Goal: Find specific page/section: Find specific page/section

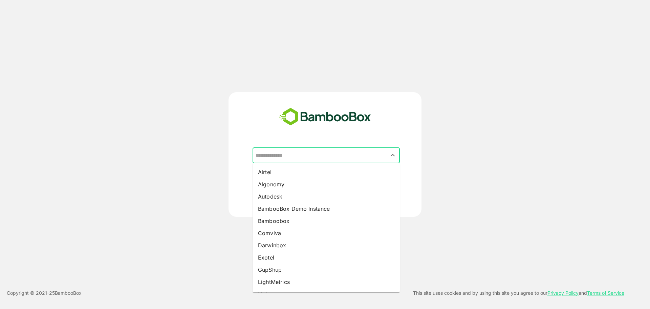
click at [294, 154] on input "text" at bounding box center [326, 155] width 144 height 13
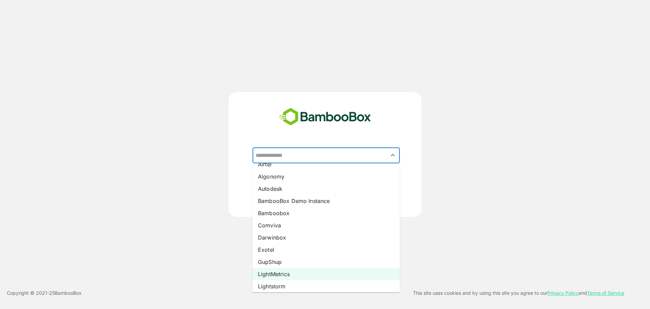
click at [272, 274] on li "LightMetrics" at bounding box center [325, 274] width 147 height 12
type input "**********"
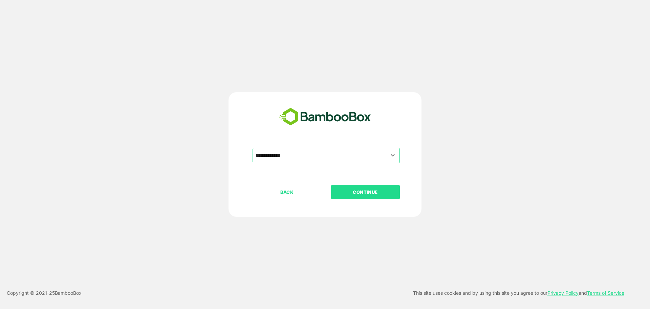
click at [357, 194] on p "CONTINUE" at bounding box center [365, 191] width 68 height 7
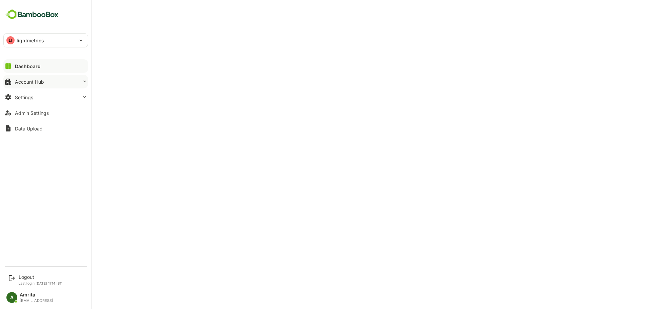
click at [53, 80] on button "Account Hub" at bounding box center [45, 82] width 85 height 14
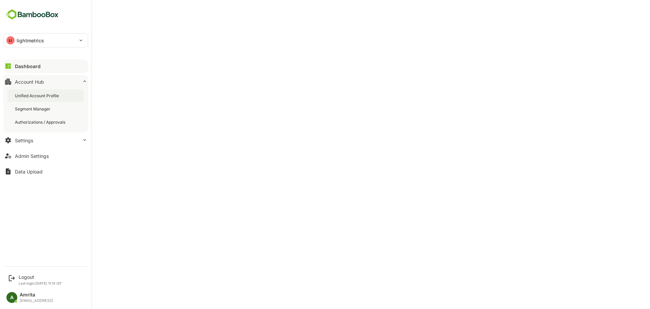
click at [44, 96] on div "Unified Account Profile" at bounding box center [37, 96] width 45 height 6
click at [42, 95] on div "Unified Account Profile" at bounding box center [38, 96] width 46 height 6
